Goal: Obtain resource: Download file/media

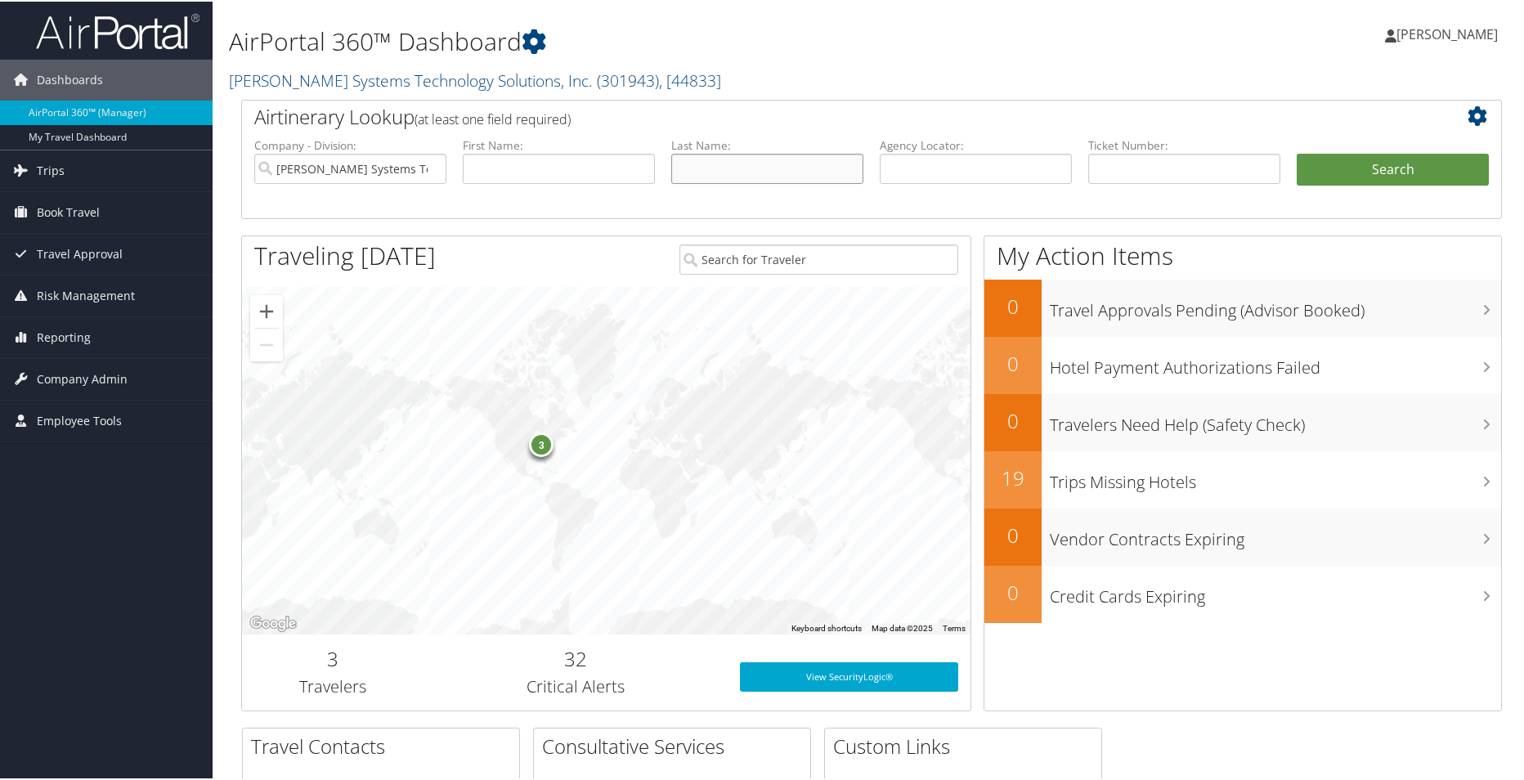
click at [756, 166] on input "text" at bounding box center [767, 167] width 192 height 30
type input "celona"
click at [1297, 152] on button "Search" at bounding box center [1393, 168] width 192 height 33
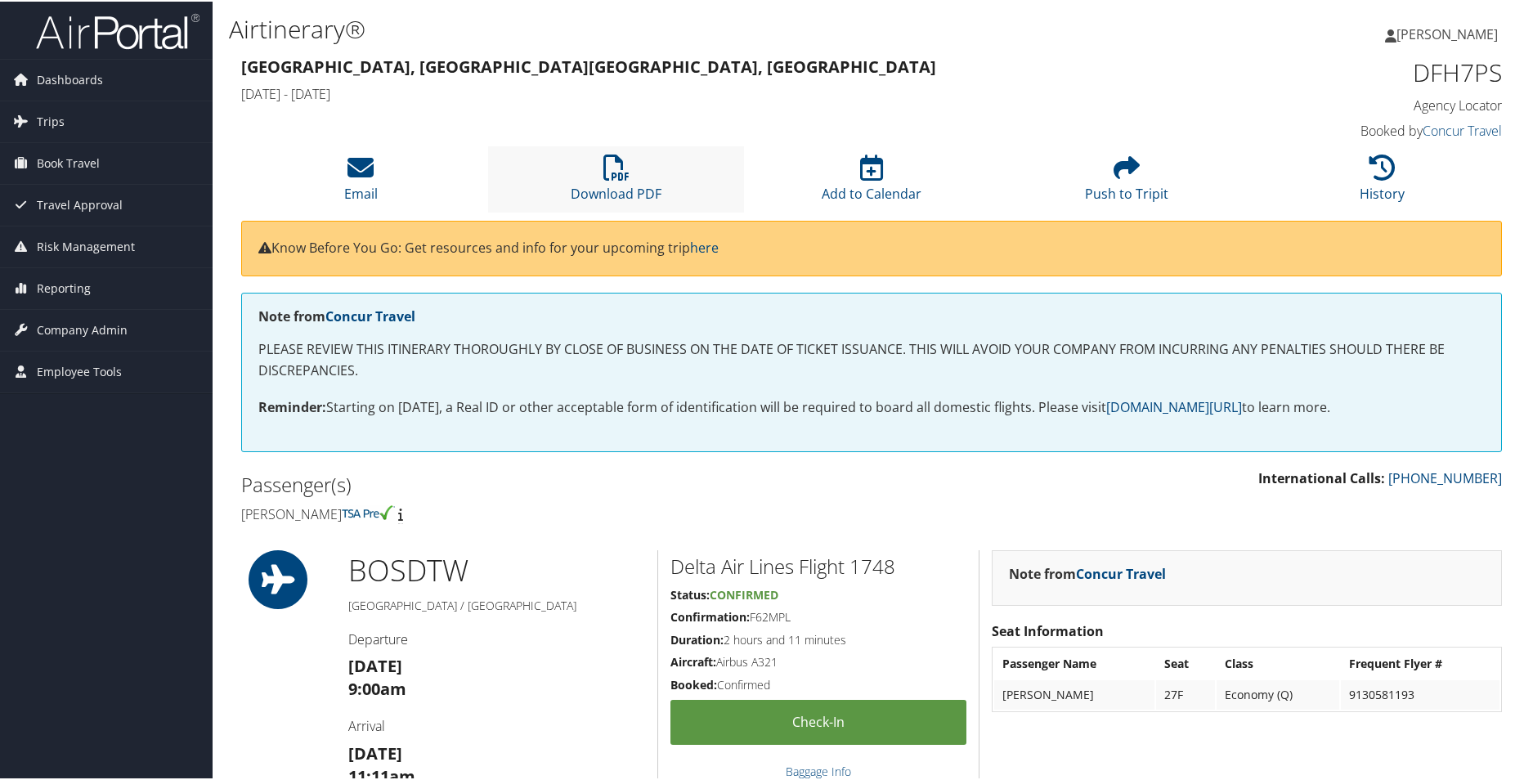
click at [599, 171] on li "Download PDF" at bounding box center [615, 178] width 255 height 66
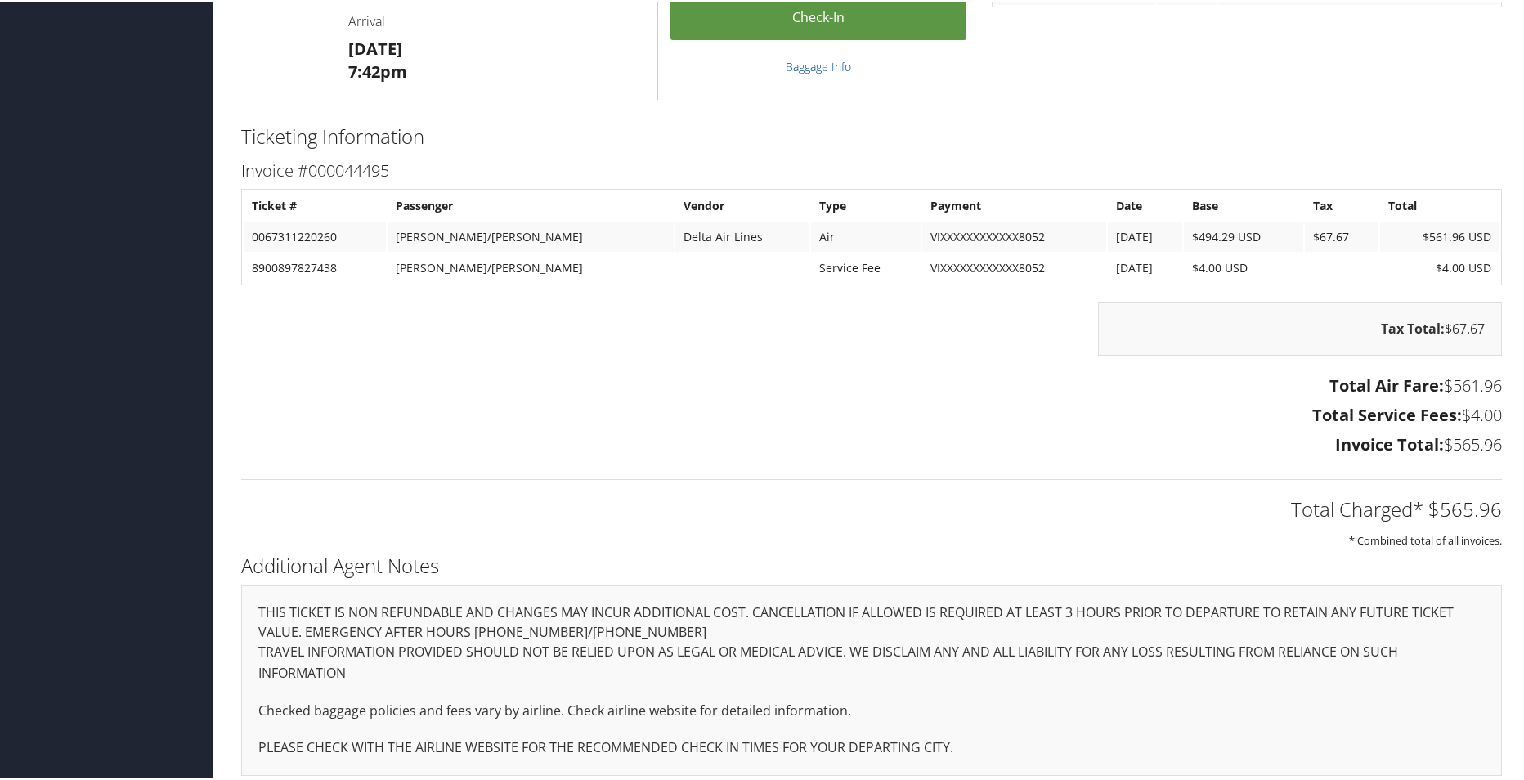
scroll to position [1595, 0]
